Goal: Task Accomplishment & Management: Use online tool/utility

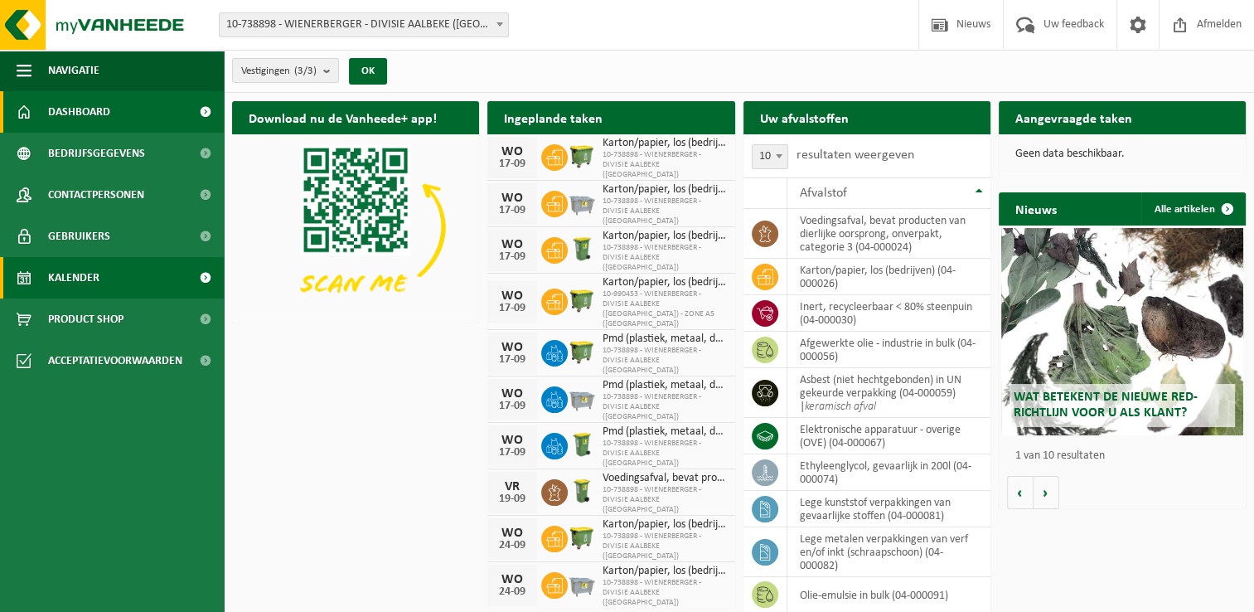
click at [128, 264] on link "Kalender" at bounding box center [112, 277] width 224 height 41
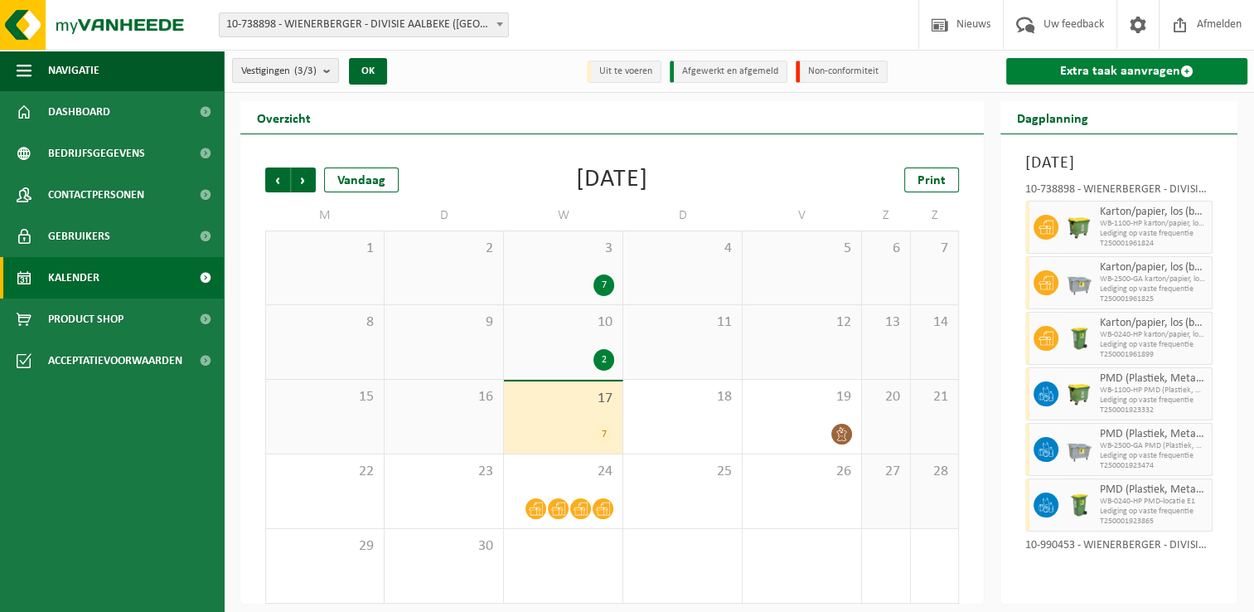
click at [1073, 76] on link "Extra taak aanvragen" at bounding box center [1127, 71] width 241 height 27
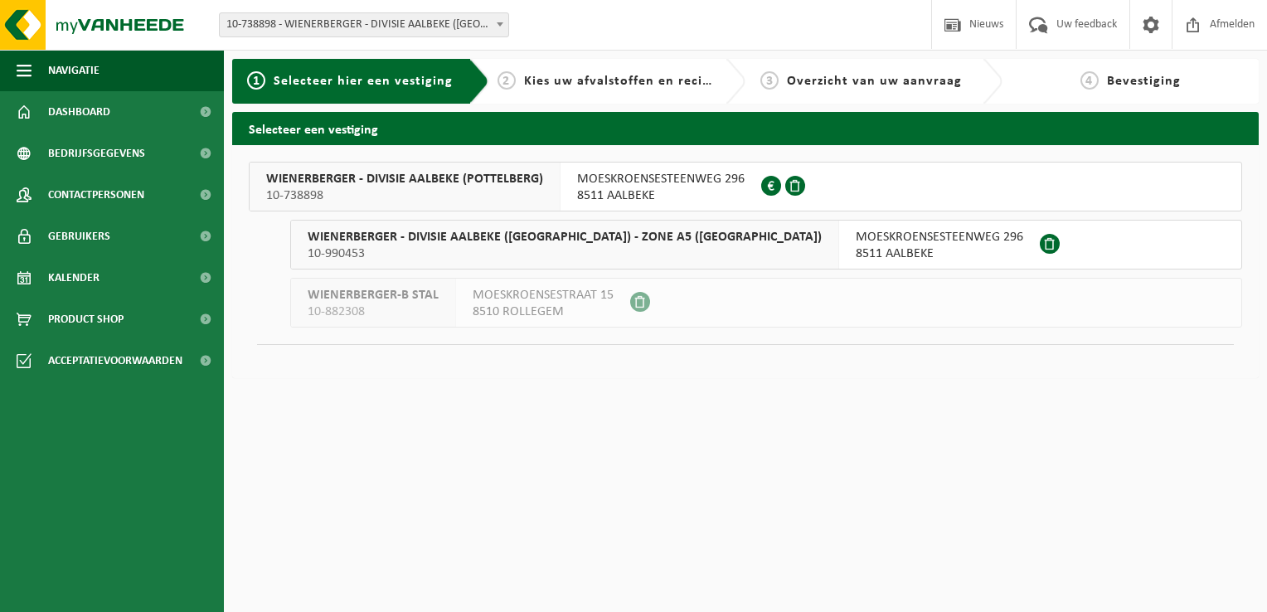
click at [405, 181] on span "WIENERBERGER - DIVISIE AALBEKE (POTTELBERG)" at bounding box center [404, 179] width 277 height 17
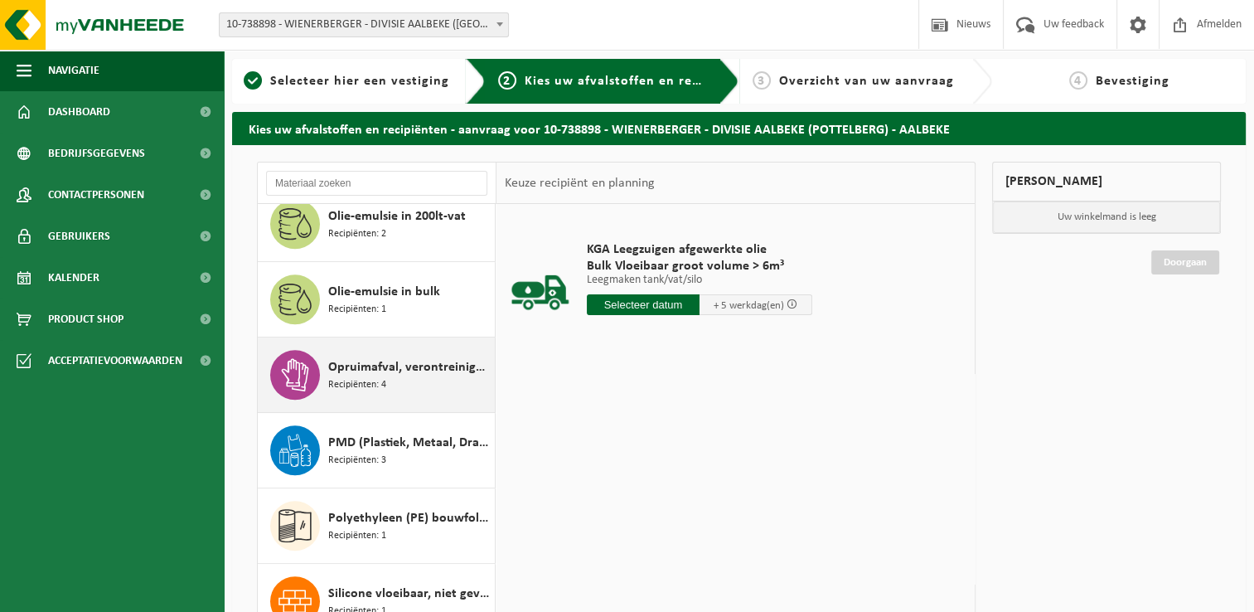
scroll to position [1161, 0]
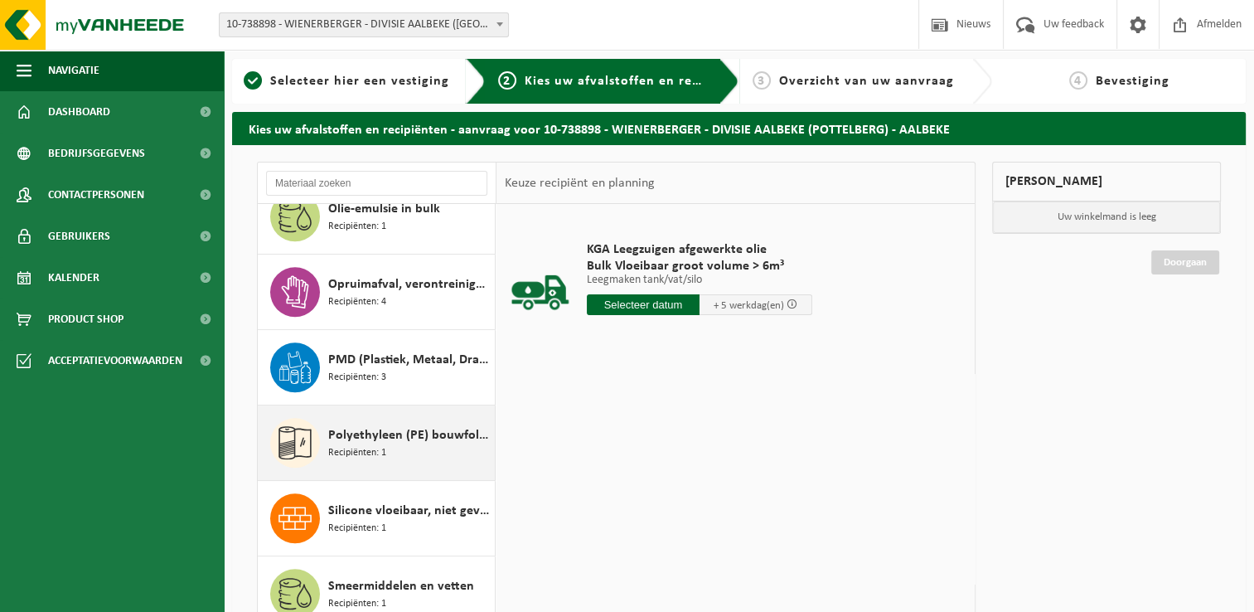
click at [382, 436] on span "Polyethyleen (PE) bouwfolie, los - naturel/gekleurd" at bounding box center [409, 435] width 163 height 20
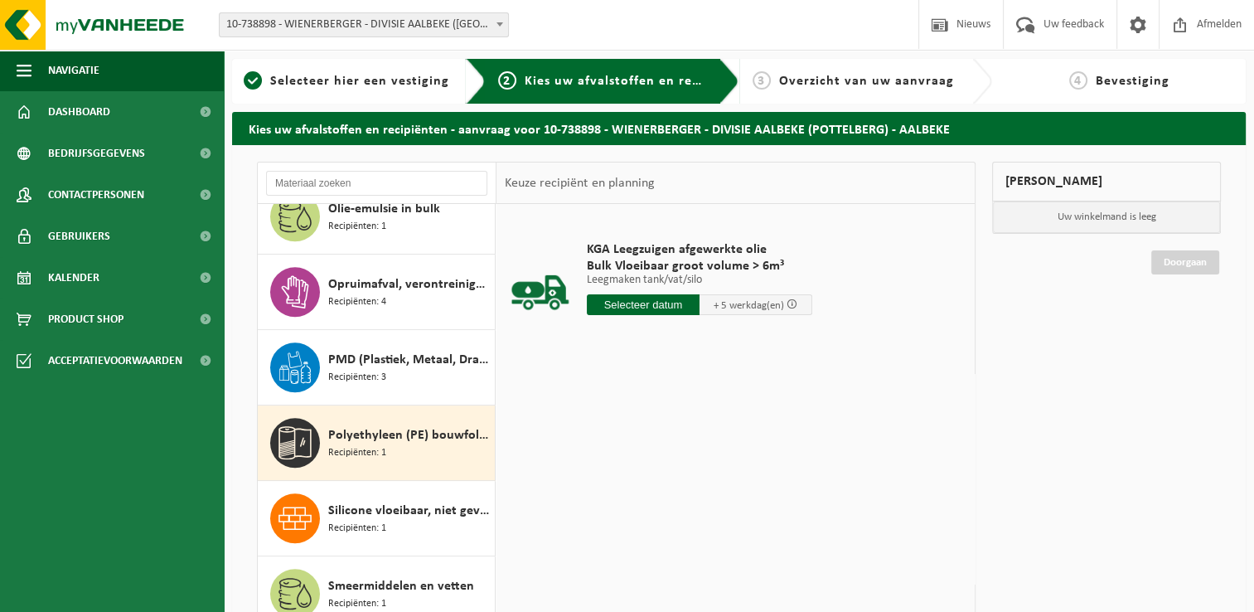
scroll to position [1357, 0]
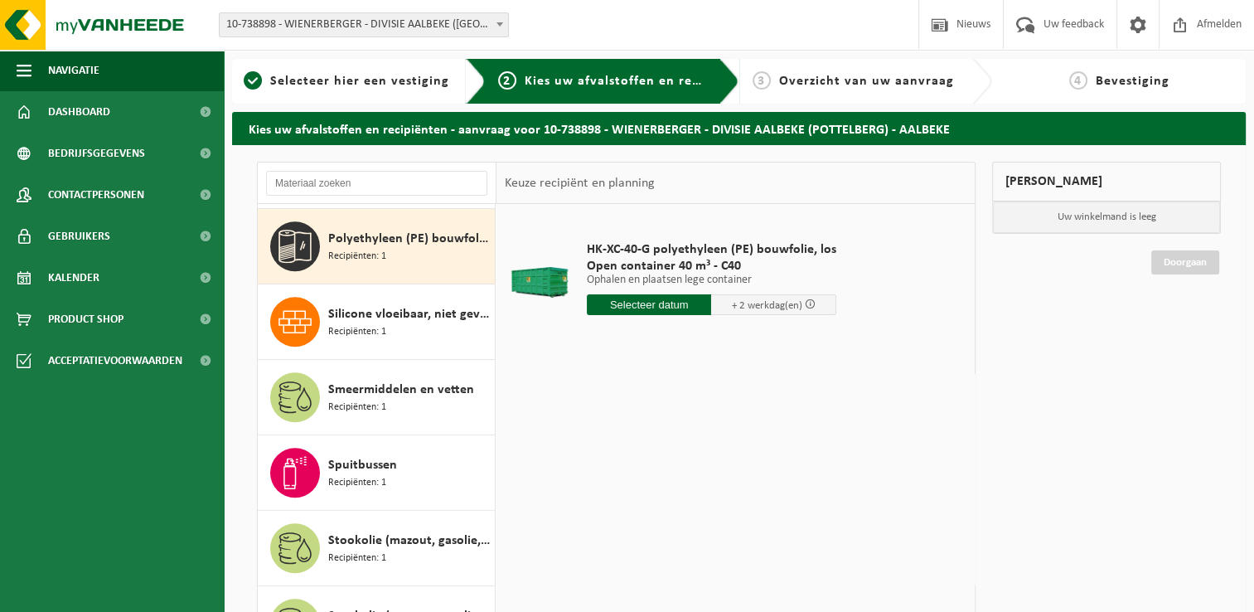
click at [351, 238] on span "Polyethyleen (PE) bouwfolie, los - naturel/gekleurd" at bounding box center [409, 239] width 163 height 20
click at [617, 298] on input "text" at bounding box center [649, 304] width 125 height 21
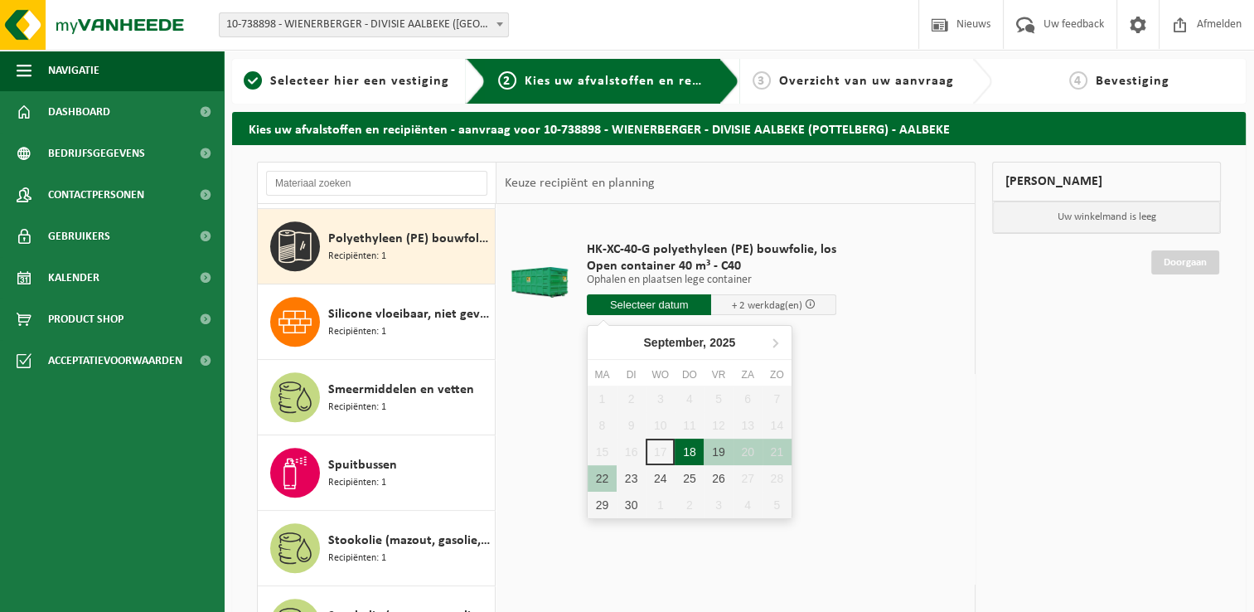
click at [675, 455] on div "18" at bounding box center [689, 452] width 29 height 27
type input "Van 2025-09-18"
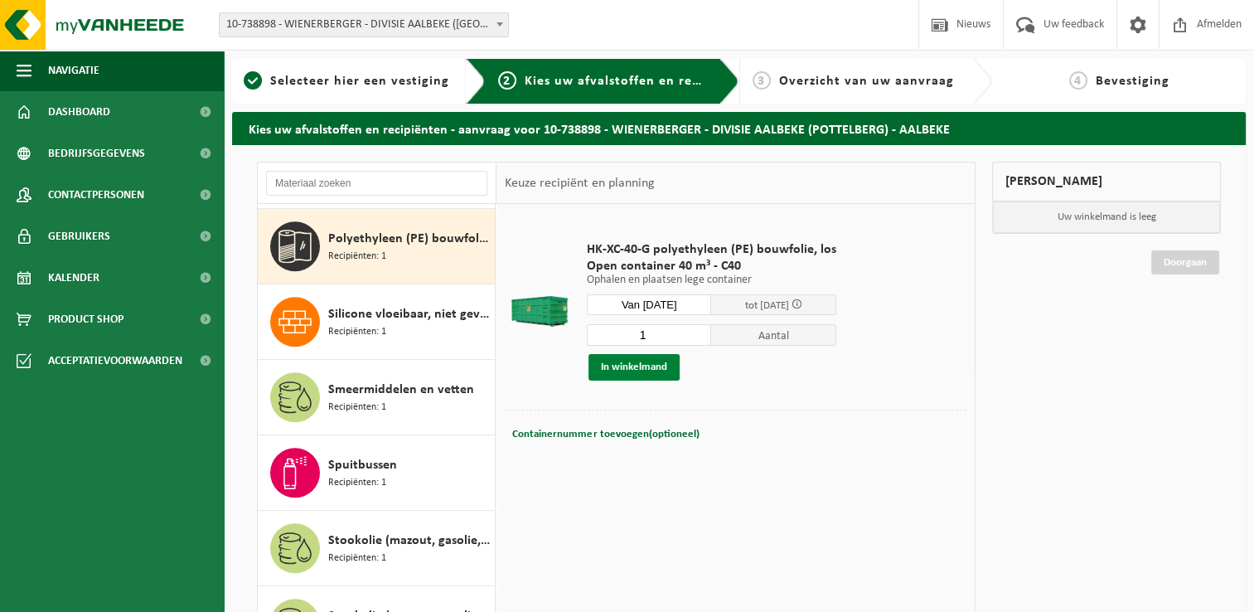
click at [628, 362] on button "In winkelmand" at bounding box center [634, 367] width 91 height 27
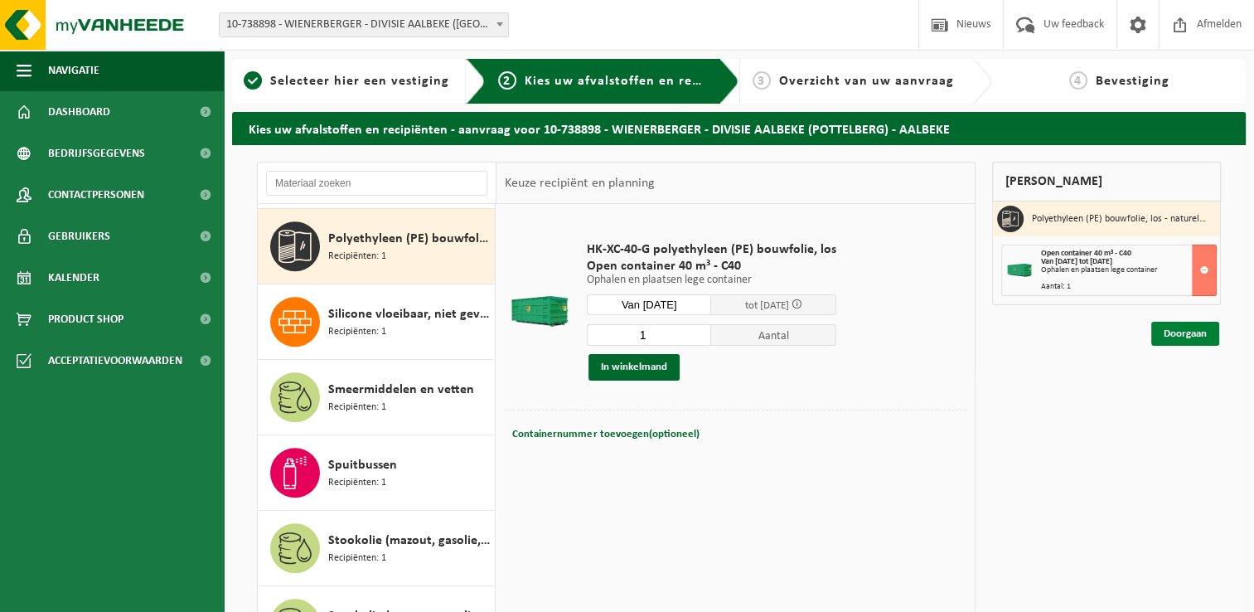
click at [1165, 336] on link "Doorgaan" at bounding box center [1186, 334] width 68 height 24
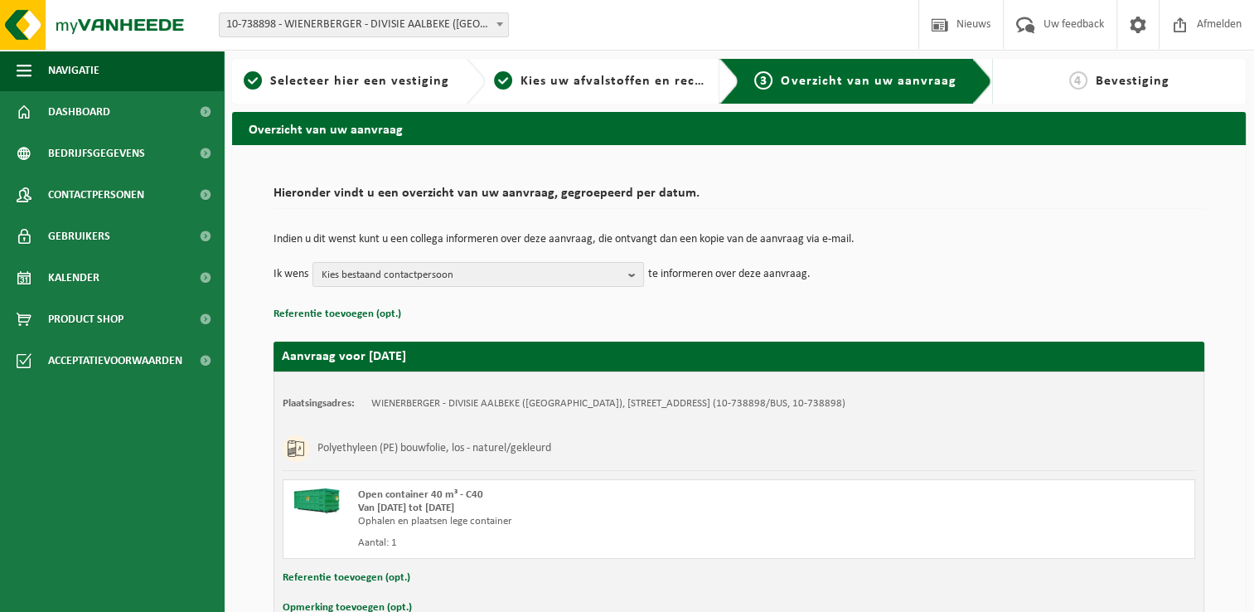
scroll to position [83, 0]
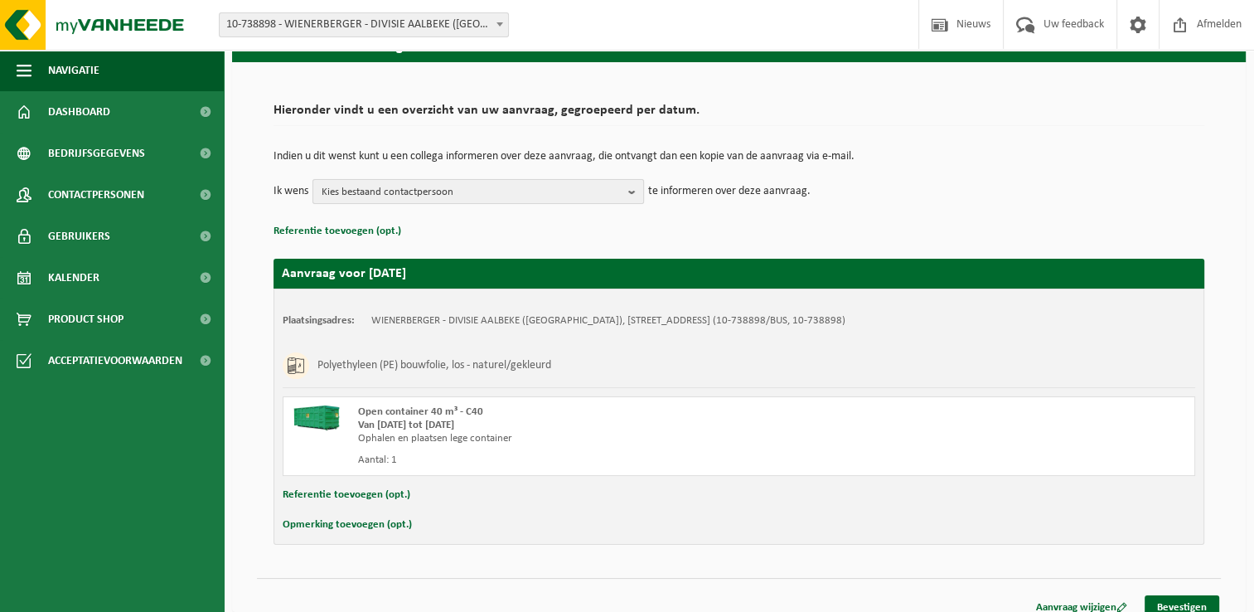
click at [587, 195] on span "Kies bestaand contactpersoon" at bounding box center [472, 192] width 300 height 25
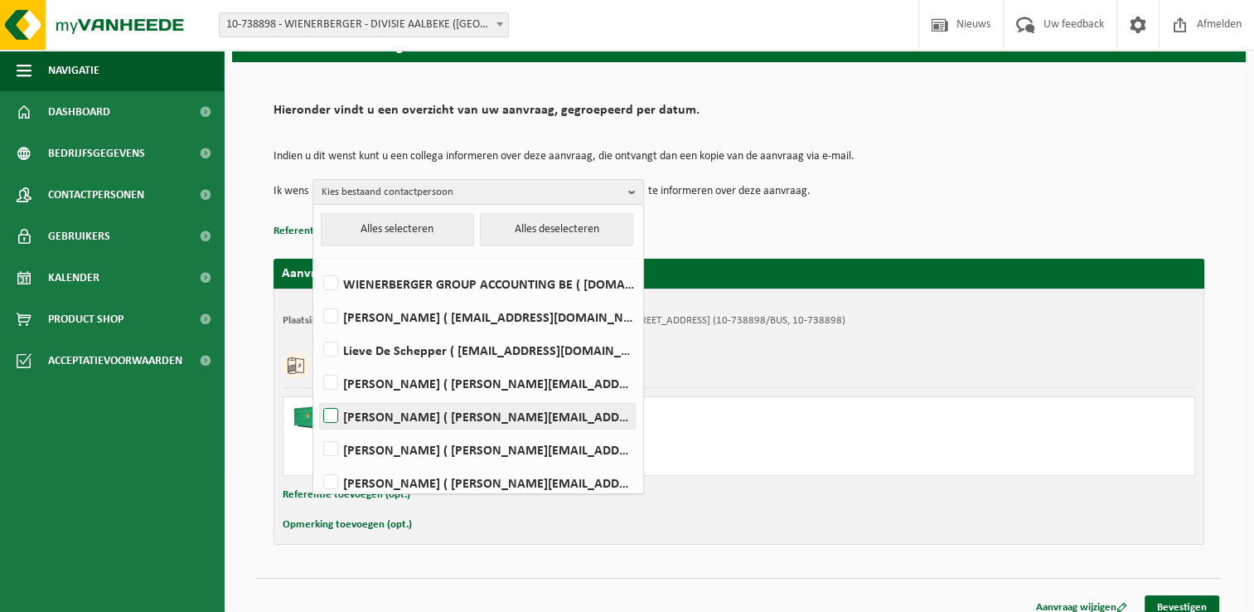
click at [342, 425] on label "SOPHIE DEMEYERE ( sophie.demeyere@wienerberger.com )" at bounding box center [477, 416] width 315 height 25
click at [318, 396] on input "SOPHIE DEMEYERE ( sophie.demeyere@wienerberger.com )" at bounding box center [317, 395] width 1 height 1
checkbox input "true"
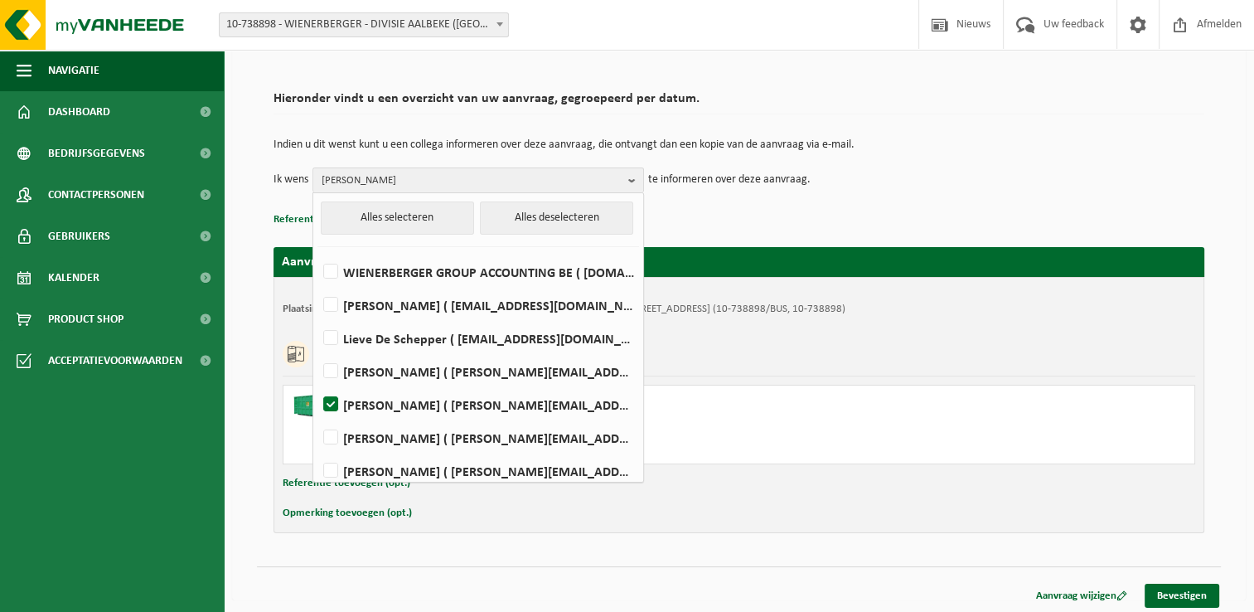
scroll to position [98, 0]
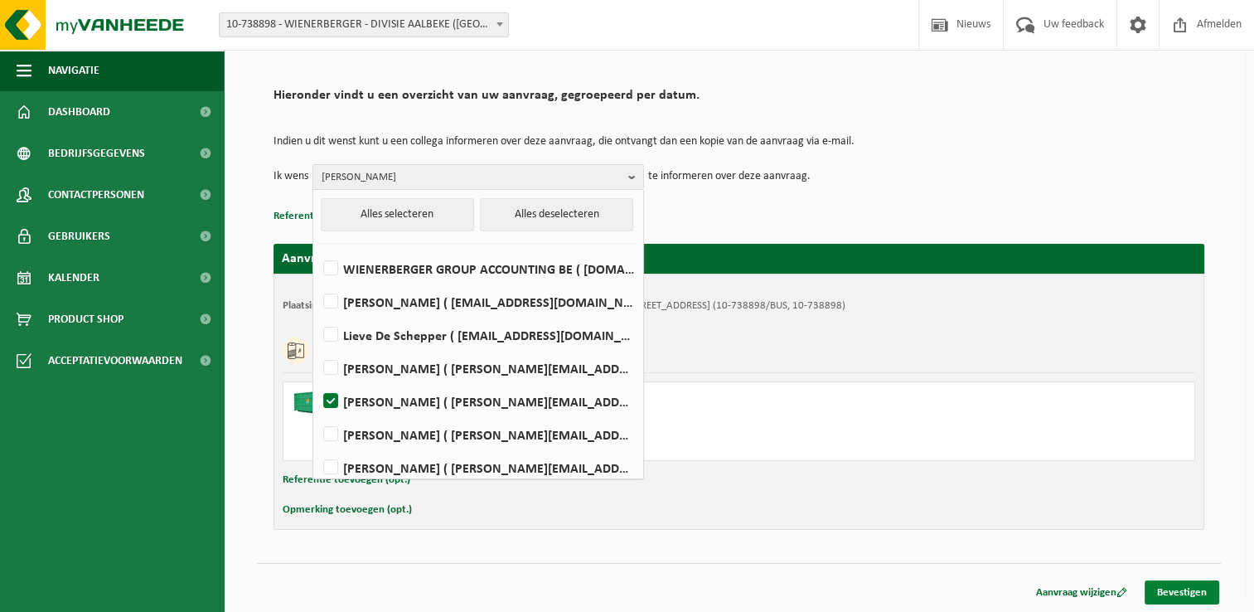
click at [1160, 592] on link "Bevestigen" at bounding box center [1182, 592] width 75 height 24
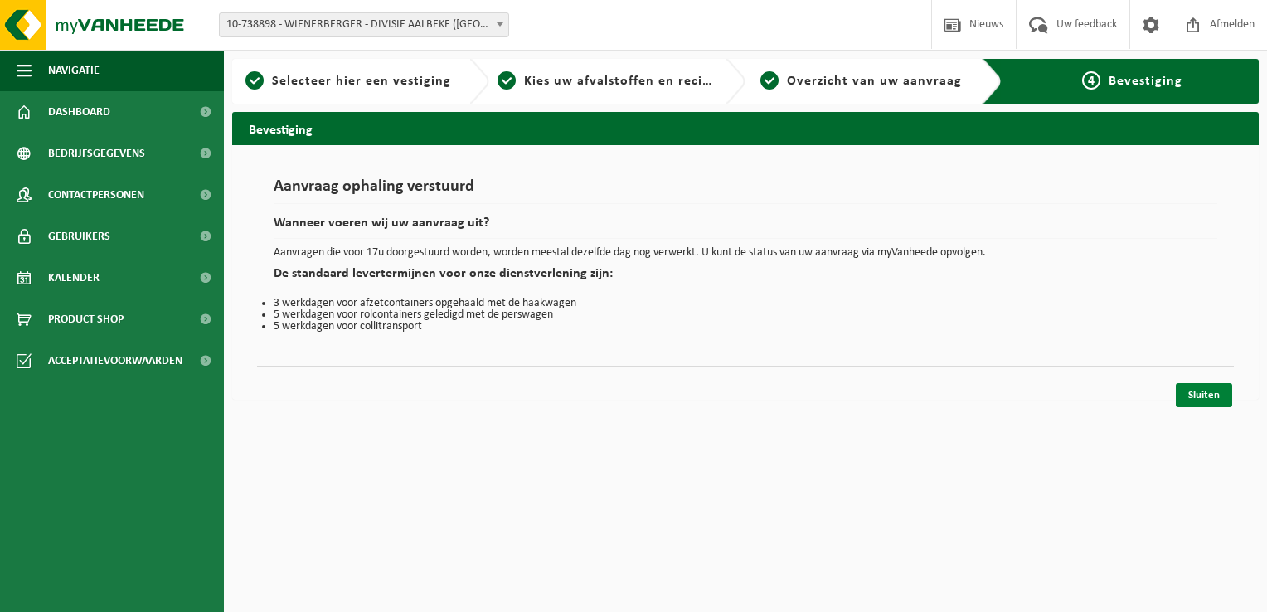
click at [1217, 383] on link "Sluiten" at bounding box center [1204, 395] width 56 height 24
